Goal: Task Accomplishment & Management: Manage account settings

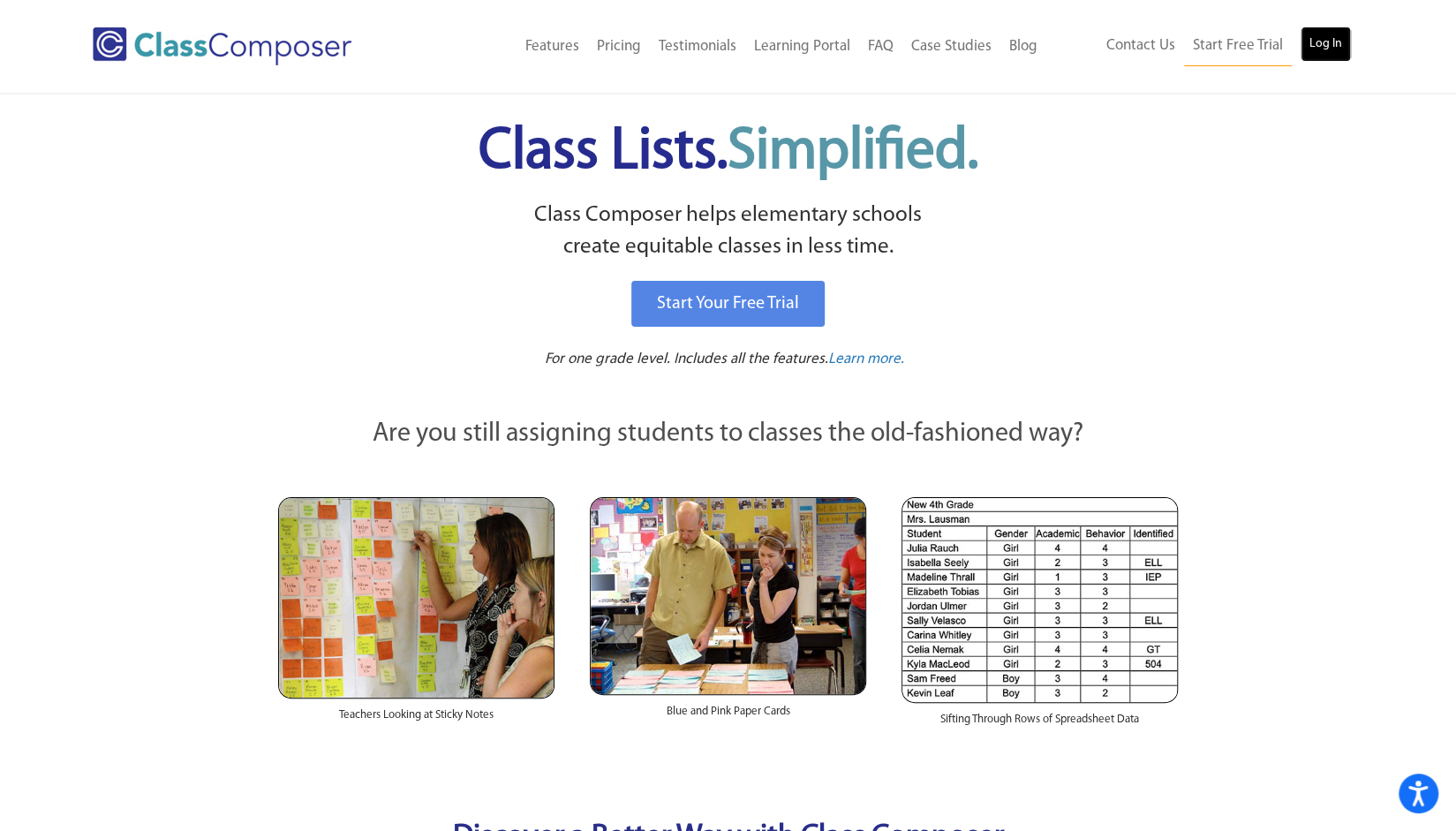
click at [1333, 39] on link "Log In" at bounding box center [1325, 44] width 51 height 36
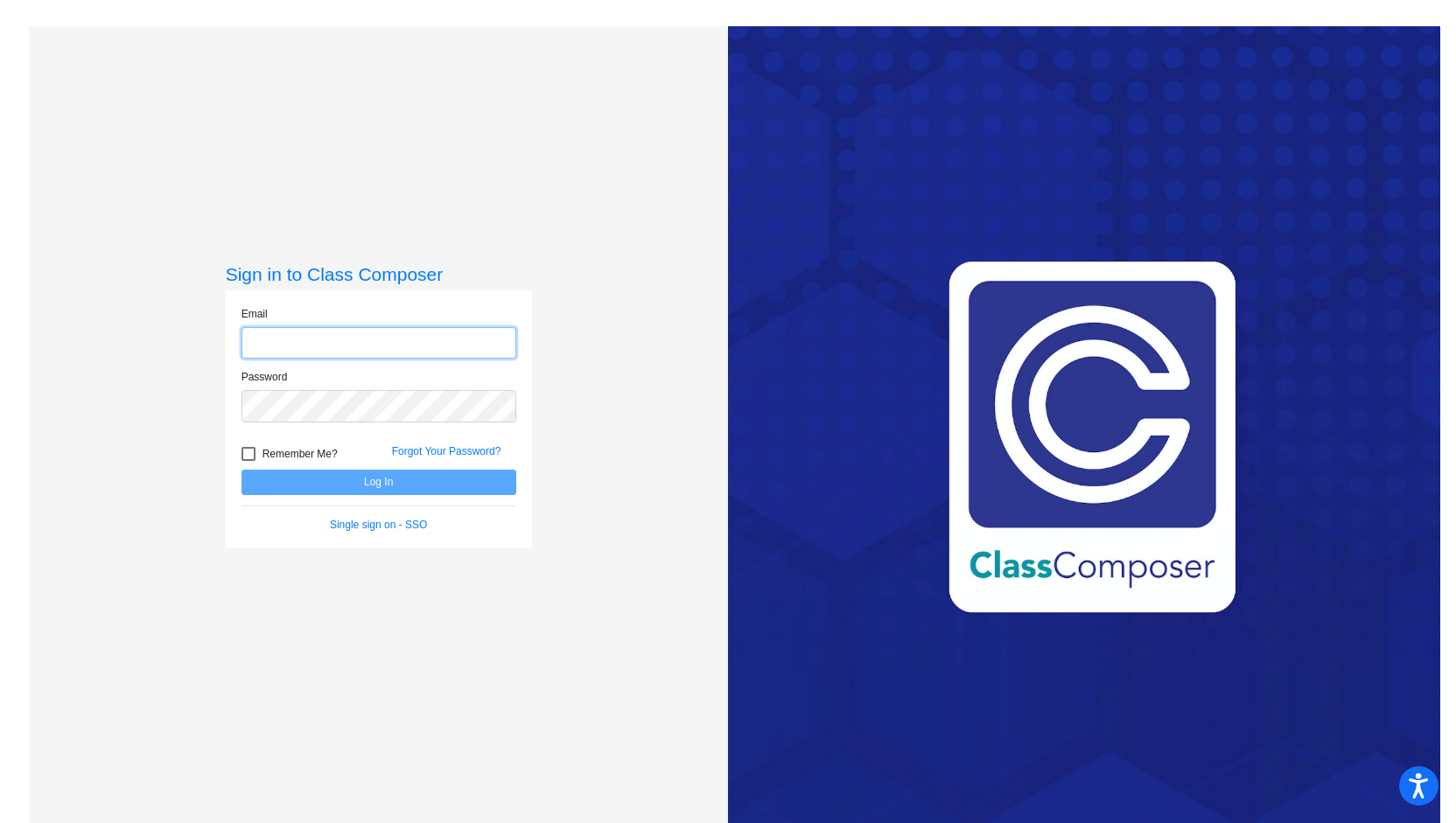
type input "[EMAIL_ADDRESS][DOMAIN_NAME]"
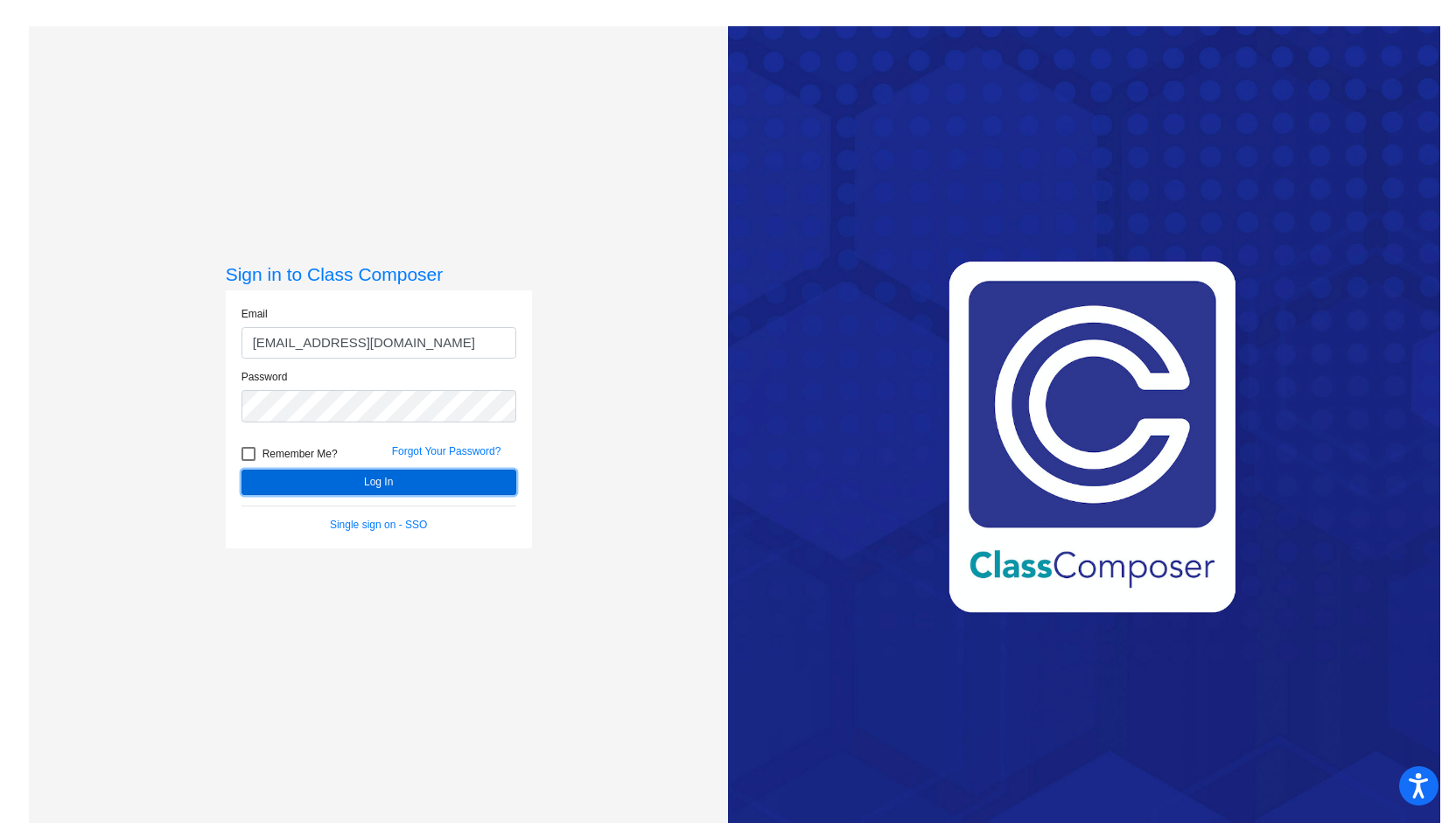
click at [465, 480] on button "Log In" at bounding box center [379, 482] width 275 height 26
